Goal: Information Seeking & Learning: Learn about a topic

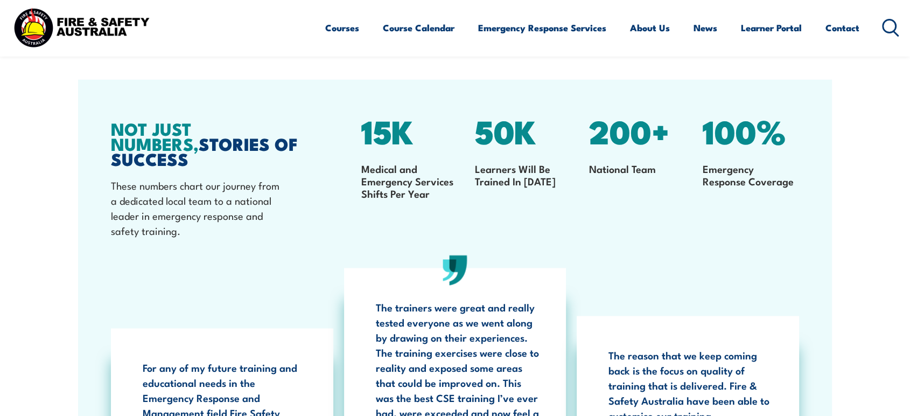
scroll to position [1548, 0]
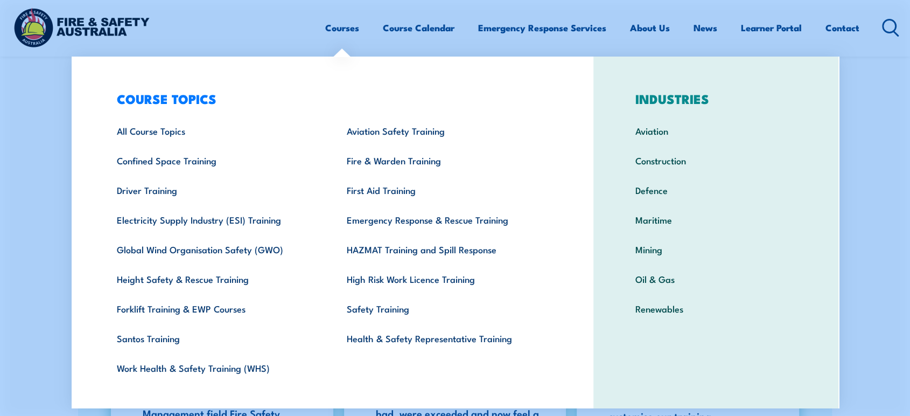
click at [338, 26] on link "Courses" at bounding box center [342, 27] width 34 height 29
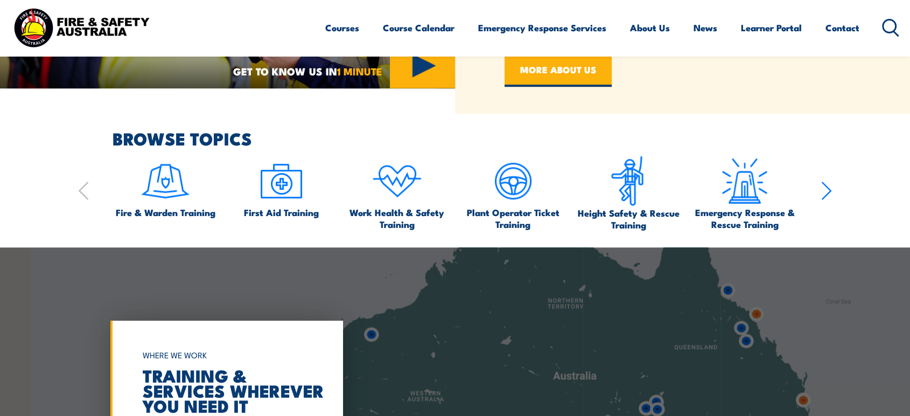
scroll to position [599, 0]
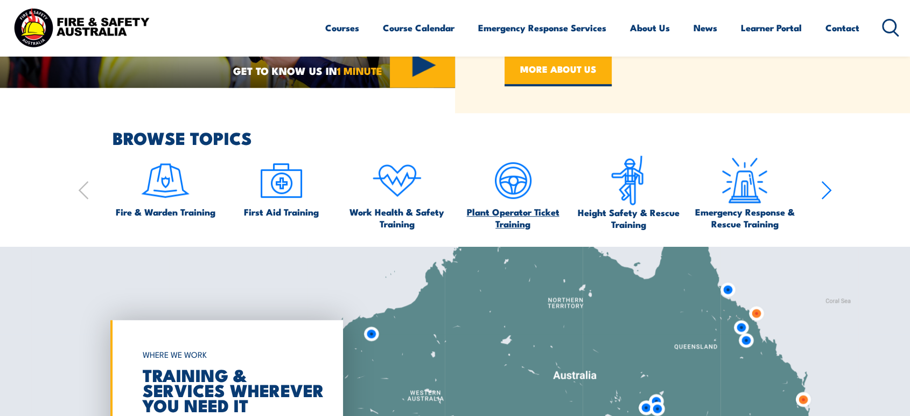
click at [527, 200] on img at bounding box center [513, 180] width 51 height 51
click at [430, 202] on link "Work Health & Safety Training" at bounding box center [397, 192] width 106 height 74
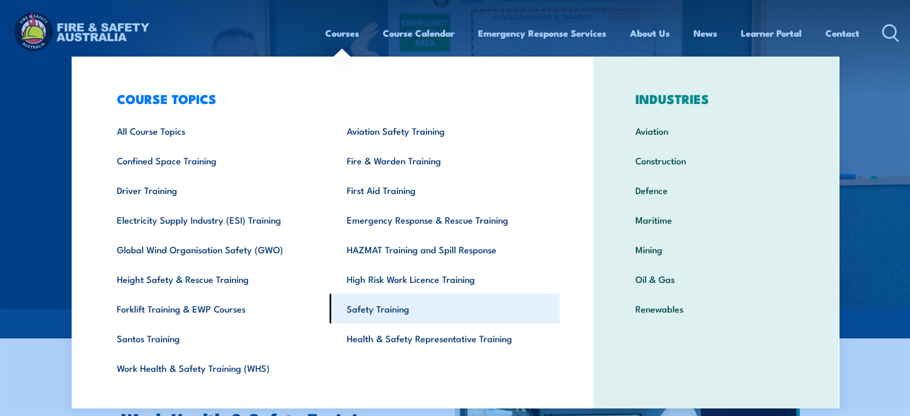
click at [381, 317] on link "Safety Training" at bounding box center [445, 309] width 230 height 30
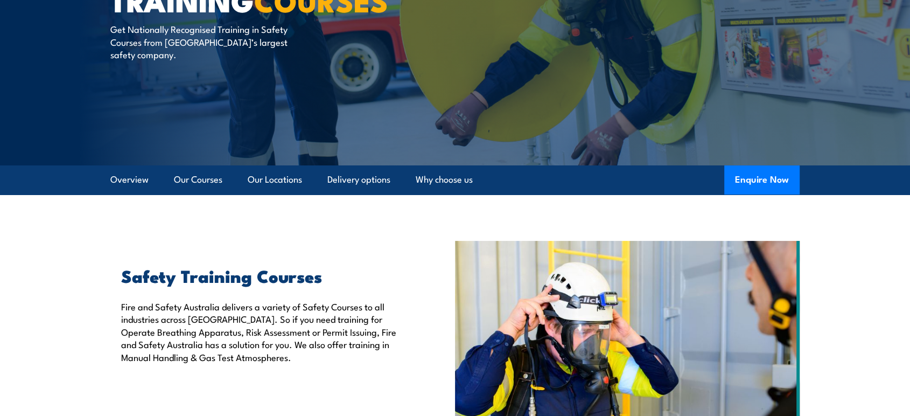
scroll to position [210, 0]
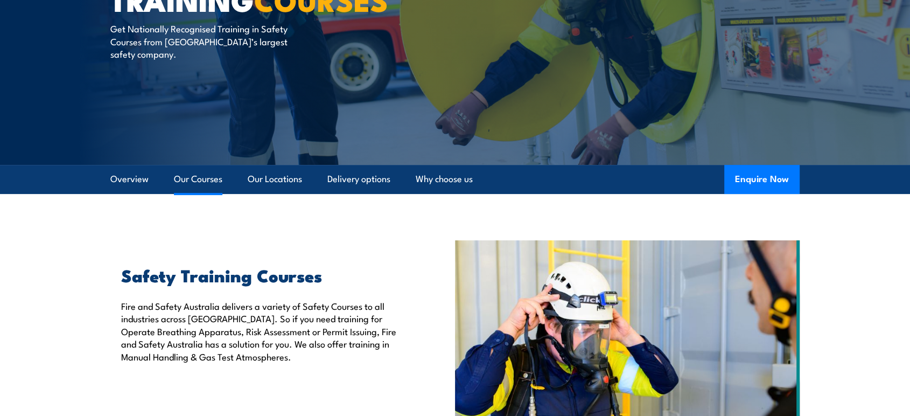
click at [197, 185] on link "Our Courses" at bounding box center [198, 179] width 48 height 29
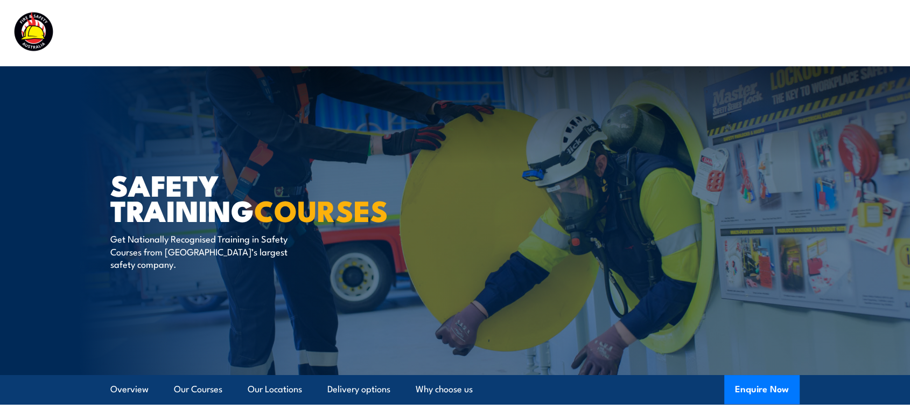
click at [36, 40] on img at bounding box center [81, 33] width 141 height 46
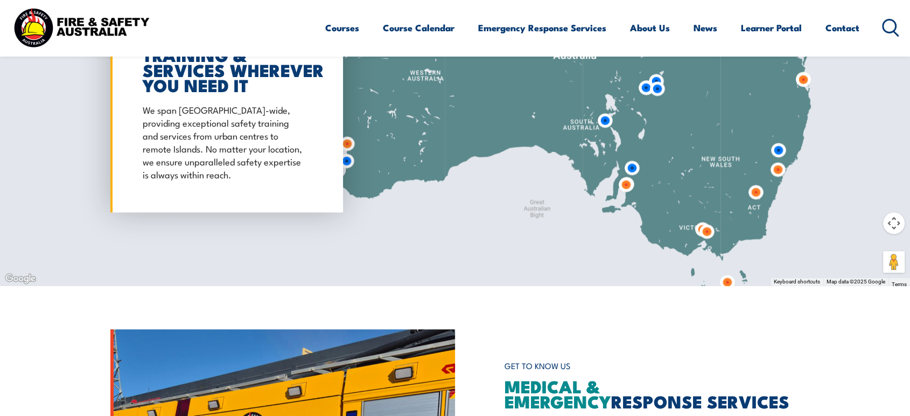
scroll to position [1197, 0]
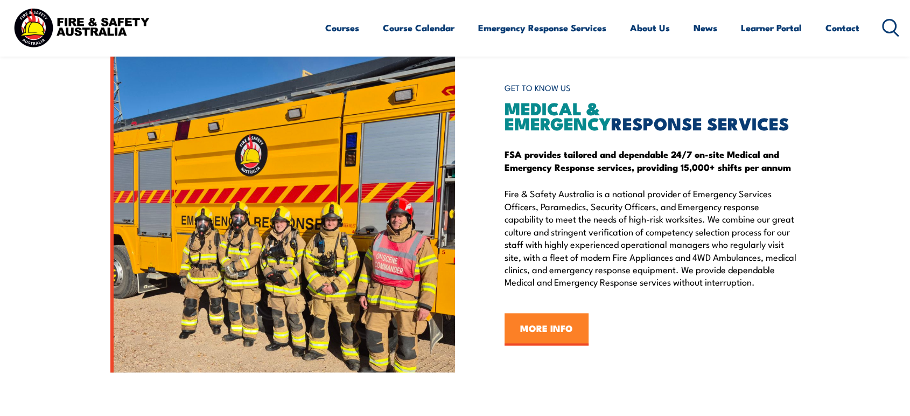
click at [546, 314] on link "MORE INFO" at bounding box center [547, 329] width 84 height 32
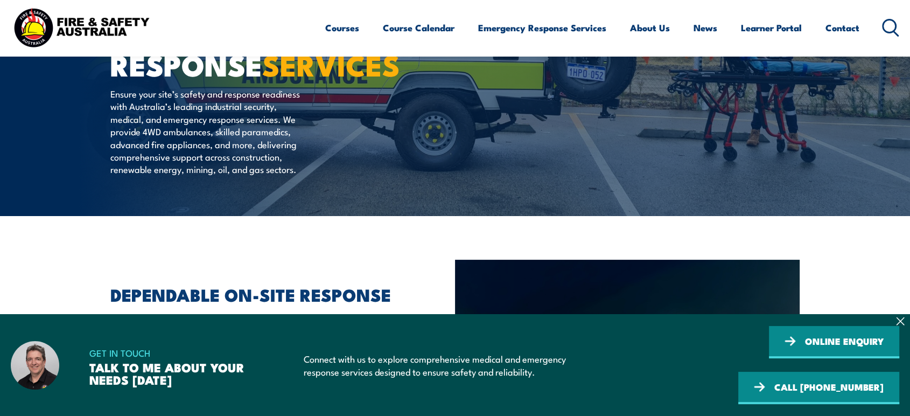
scroll to position [315, 0]
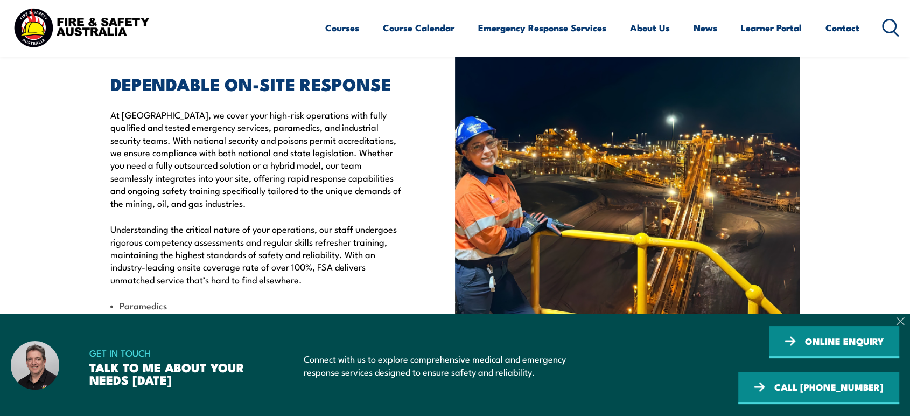
click at [902, 323] on icon at bounding box center [900, 321] width 9 height 9
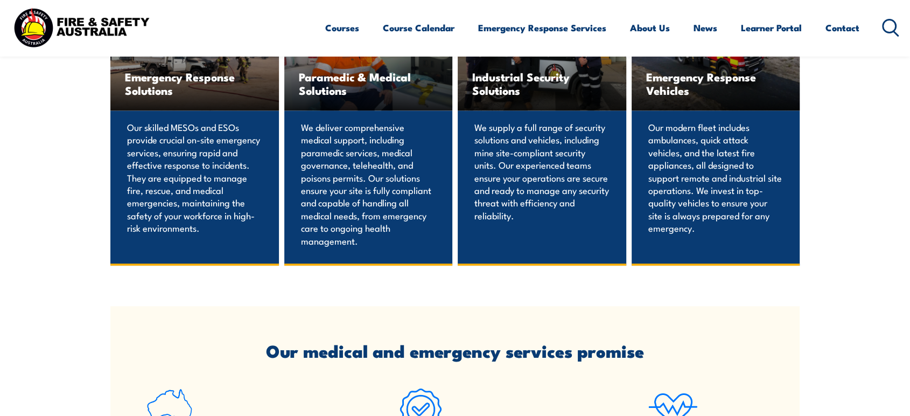
scroll to position [814, 0]
click at [153, 111] on div "Emergency Response Solutions" at bounding box center [194, 52] width 169 height 117
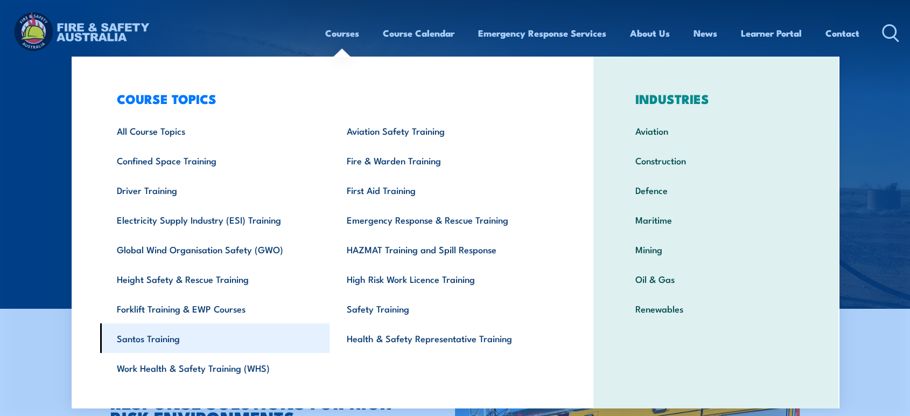
scroll to position [15, 0]
